Goal: Transaction & Acquisition: Obtain resource

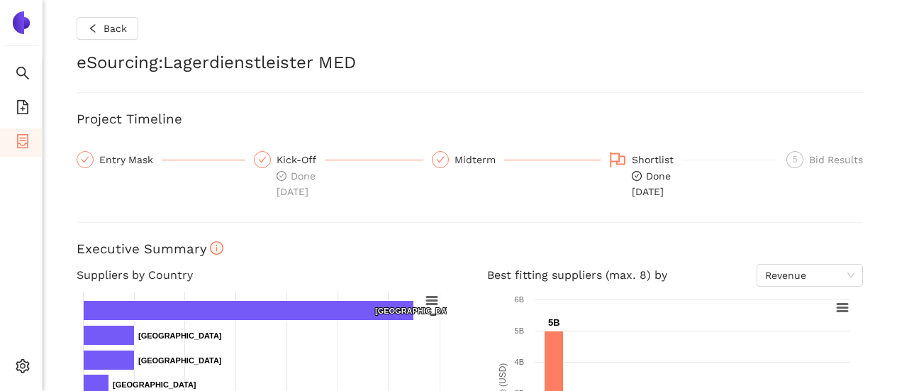
drag, startPoint x: 0, startPoint y: 0, endPoint x: 6, endPoint y: 188, distance: 188.0
click at [6, 188] on ul "Search eSourcing Templates eSourcing Projects Settings" at bounding box center [21, 223] width 43 height 333
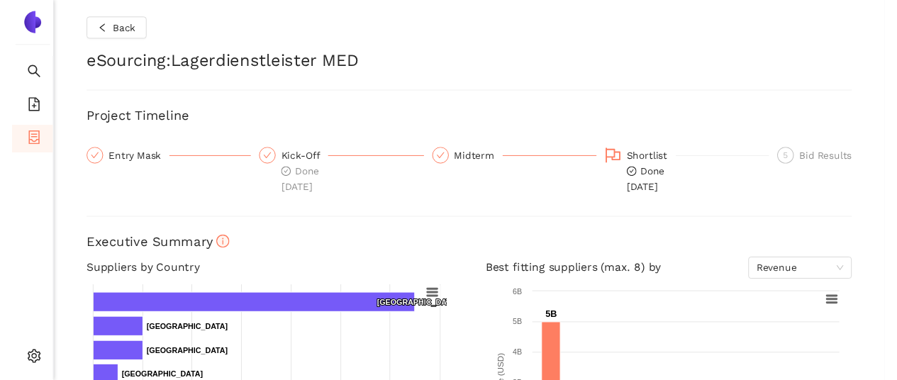
scroll to position [284, 0]
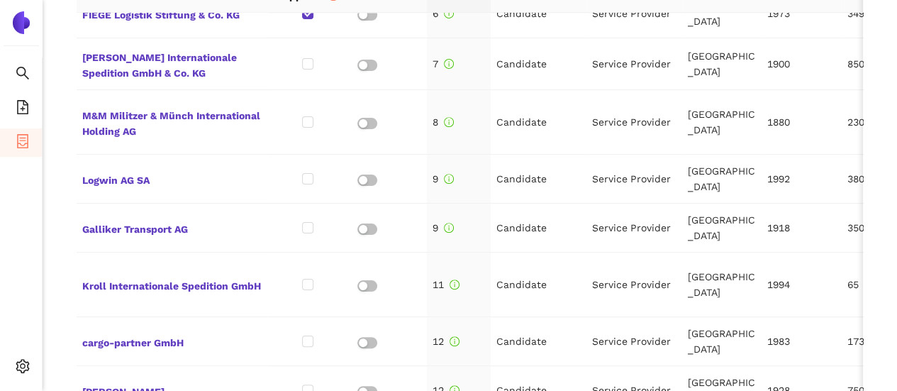
click at [16, 239] on ul "Search eSourcing Templates eSourcing Projects Settings" at bounding box center [21, 223] width 43 height 333
click at [16, 147] on icon "container" at bounding box center [23, 141] width 14 height 14
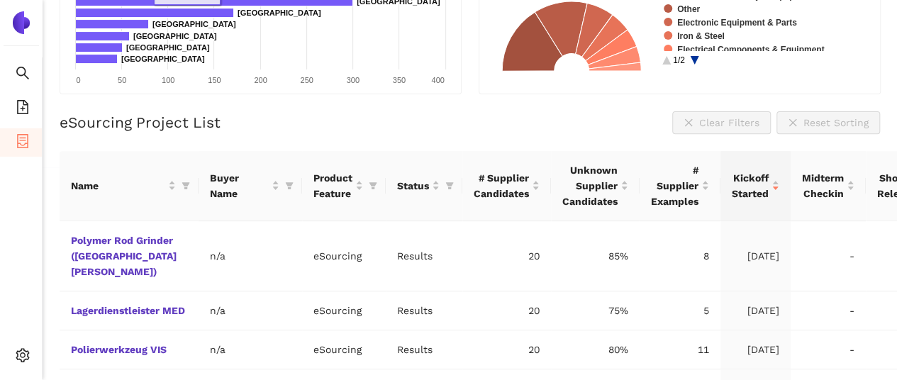
scroll to position [284, 0]
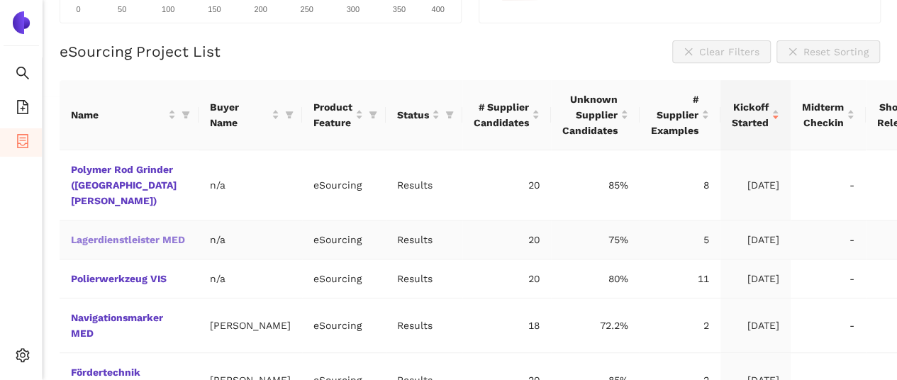
click at [0, 0] on link "Lagerdienstleister MED" at bounding box center [0, 0] width 0 height 0
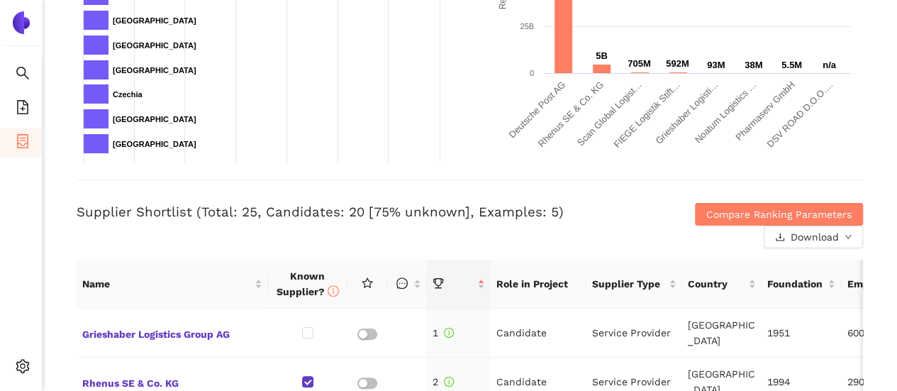
scroll to position [425, 0]
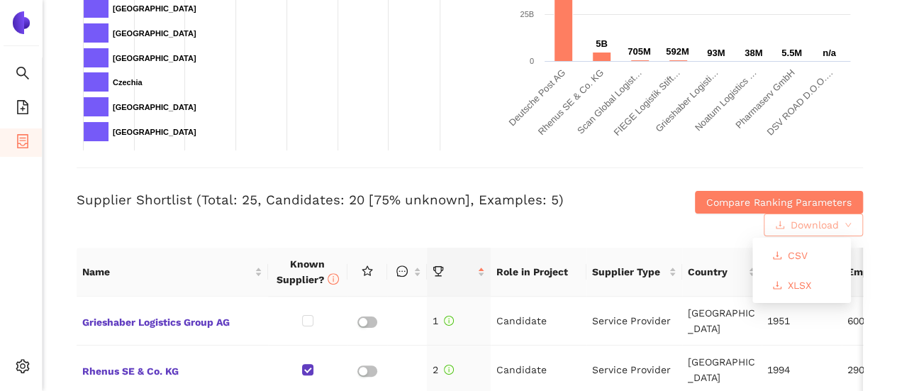
click at [791, 223] on span "Download" at bounding box center [815, 225] width 48 height 16
click at [783, 286] on button "XLSX" at bounding box center [792, 285] width 62 height 23
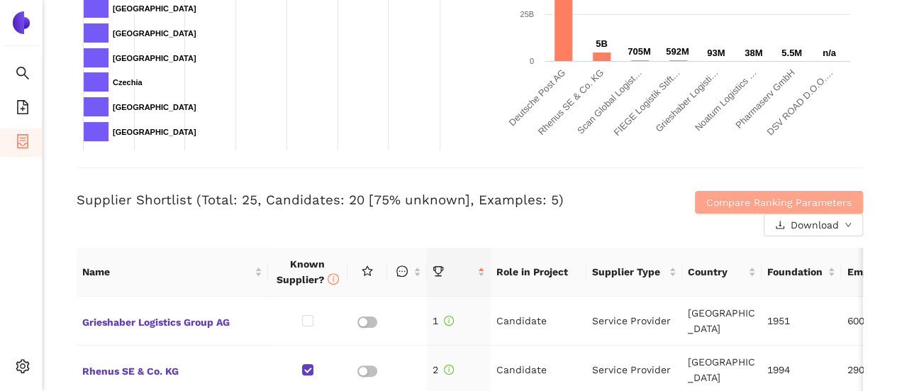
click at [708, 194] on span "Compare Ranking Parameters" at bounding box center [778, 202] width 145 height 16
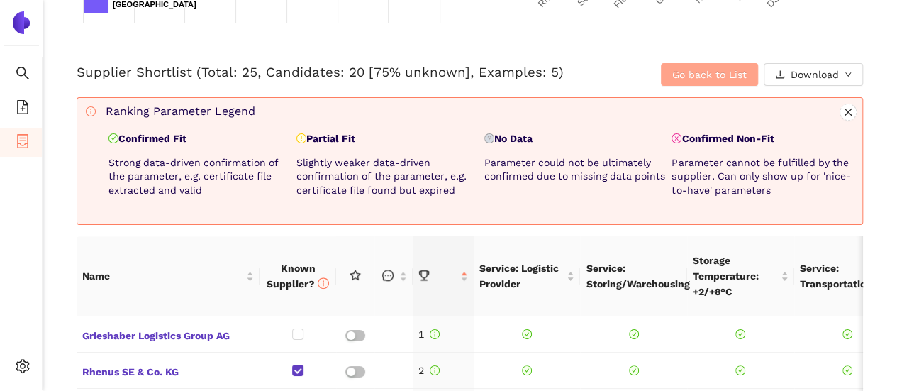
scroll to position [567, 0]
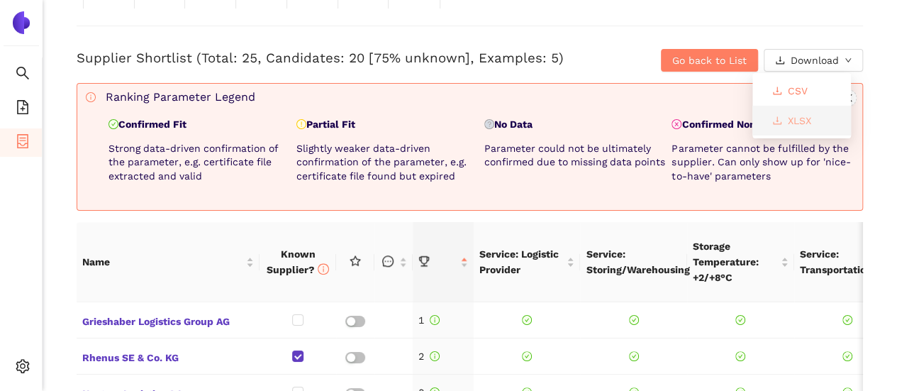
click at [803, 120] on span "XLSX" at bounding box center [799, 121] width 23 height 16
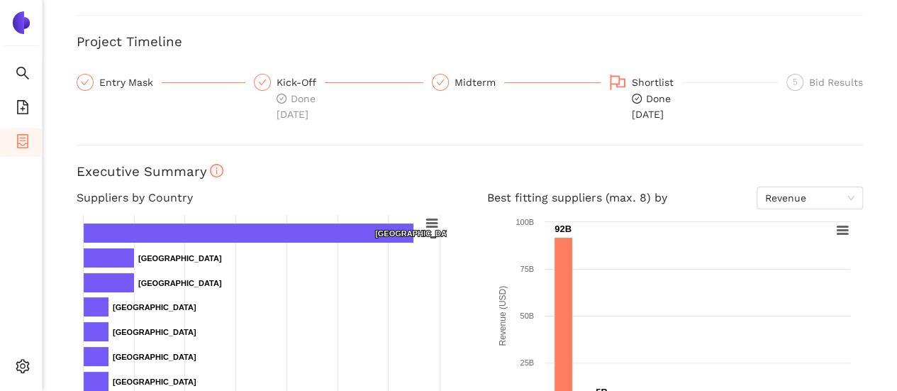
scroll to position [0, 0]
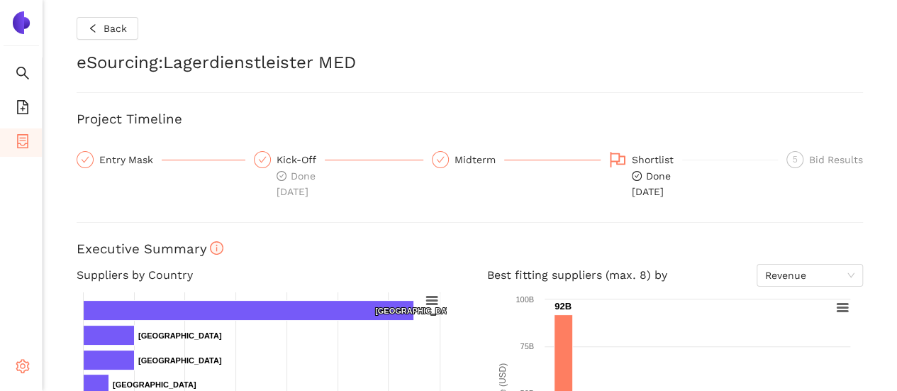
click at [16, 367] on icon "setting" at bounding box center [23, 366] width 14 height 14
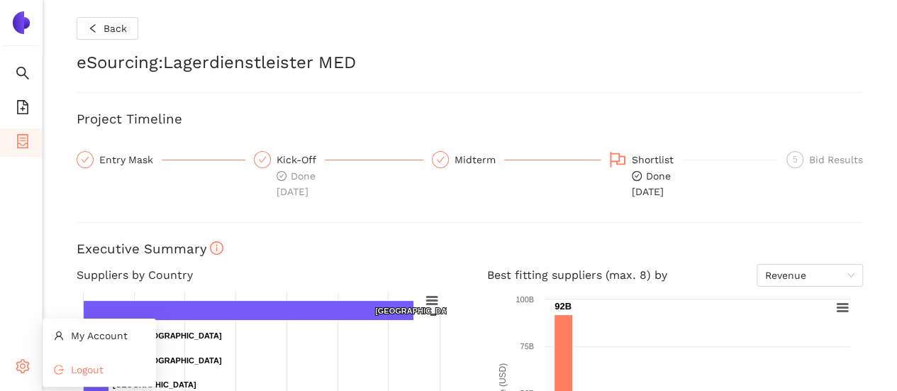
click at [88, 373] on span "Logout" at bounding box center [87, 369] width 33 height 11
